Goal: Task Accomplishment & Management: Manage account settings

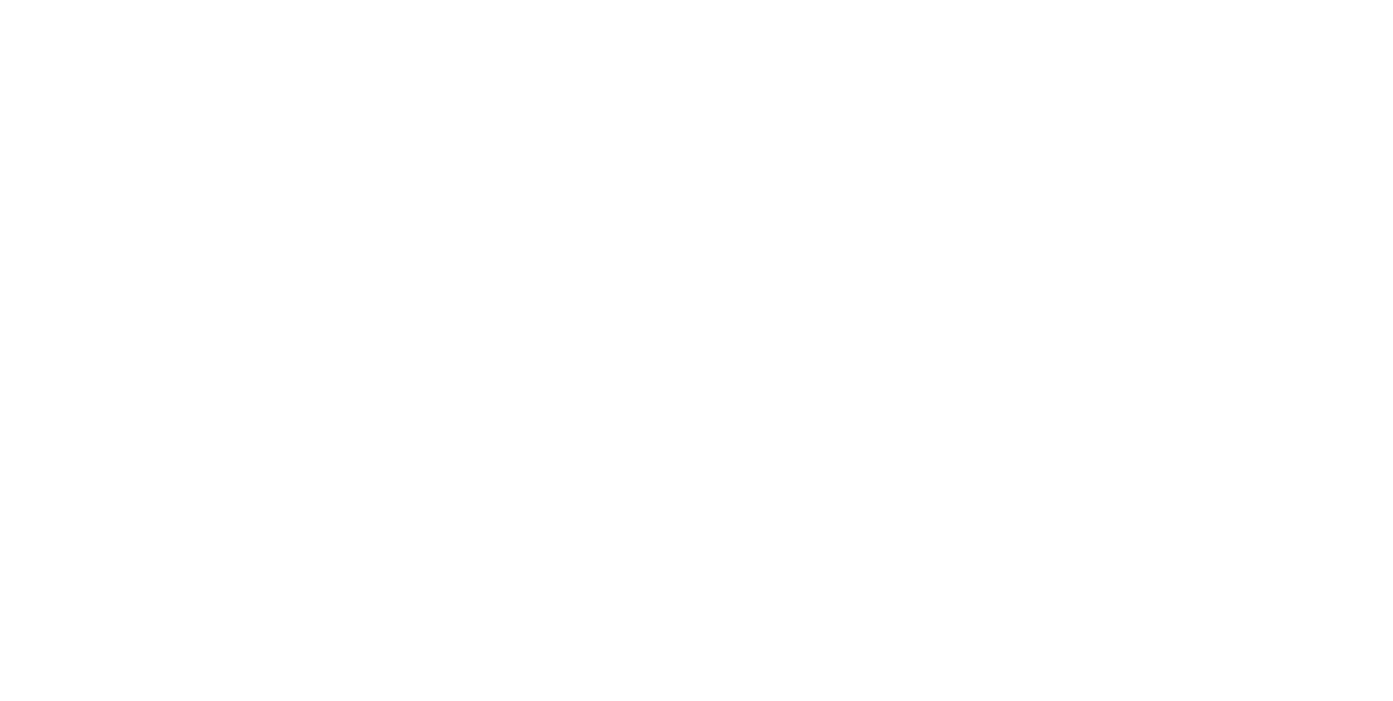
type input "**********"
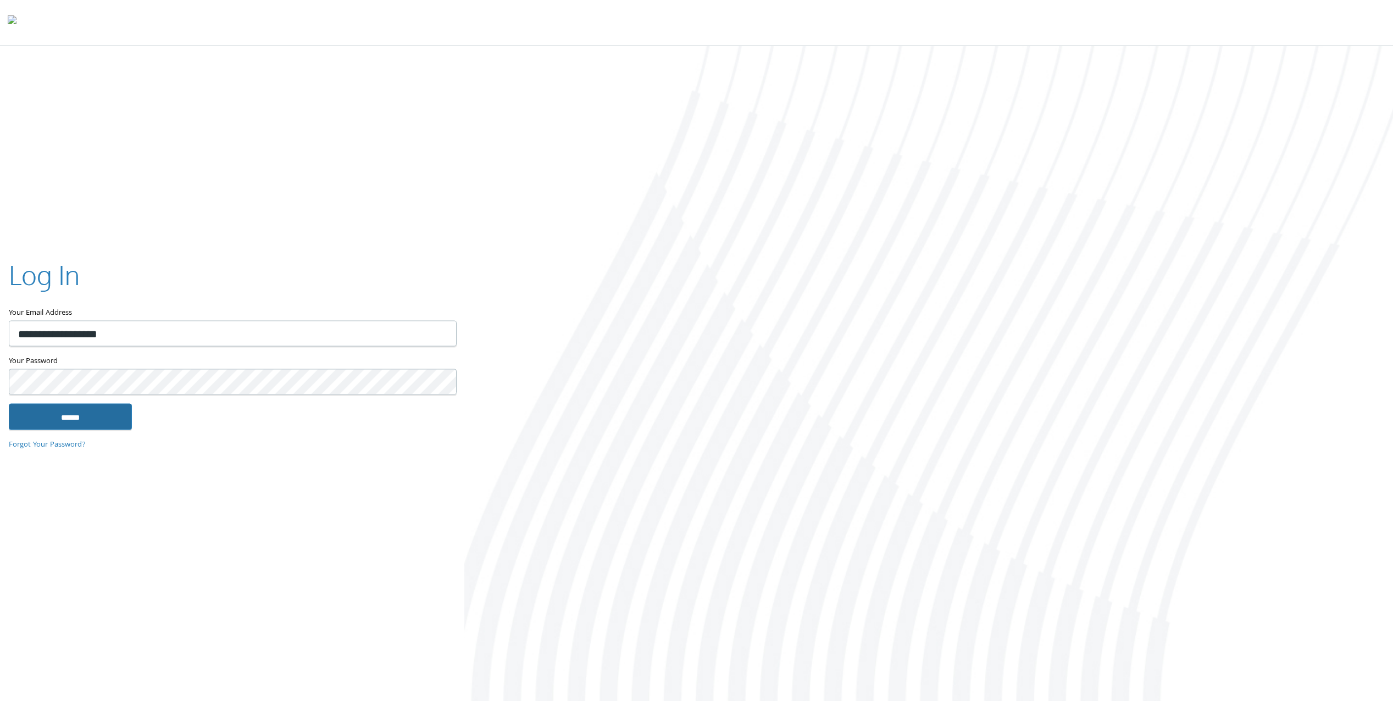
click at [95, 411] on input "******" at bounding box center [70, 417] width 123 height 26
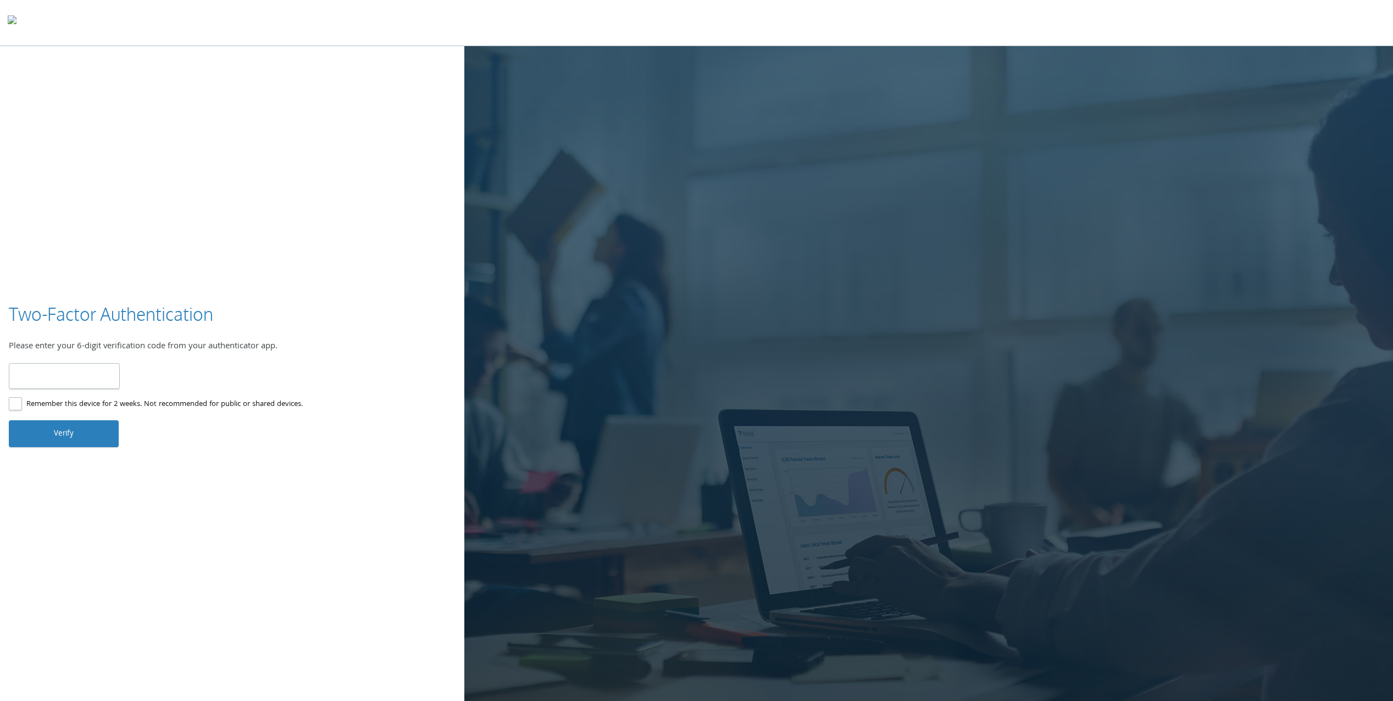
type input "******"
